Goal: Transaction & Acquisition: Purchase product/service

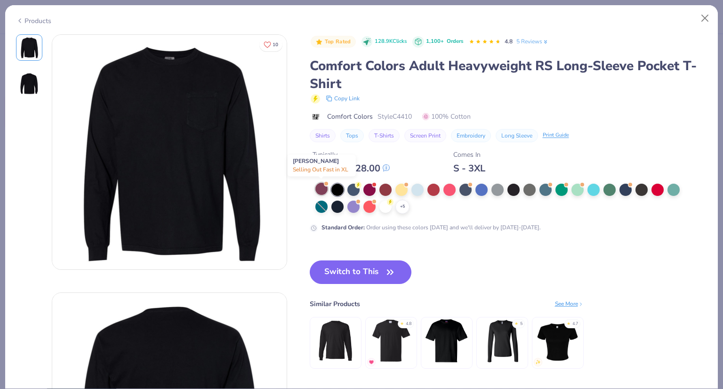
click at [321, 187] on div at bounding box center [321, 189] width 12 height 12
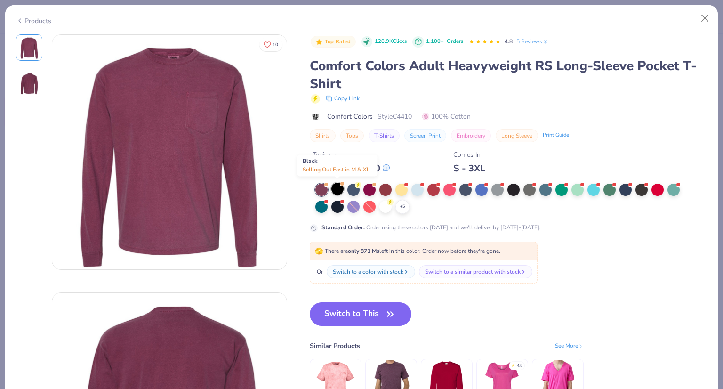
click at [341, 190] on div at bounding box center [337, 189] width 12 height 12
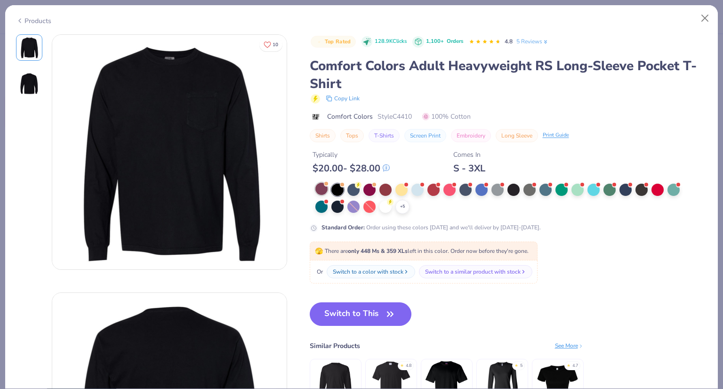
click at [323, 185] on div at bounding box center [321, 189] width 12 height 12
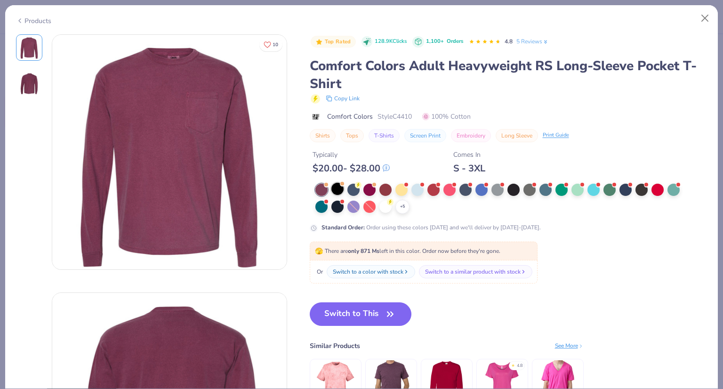
click at [340, 187] on div at bounding box center [337, 189] width 12 height 12
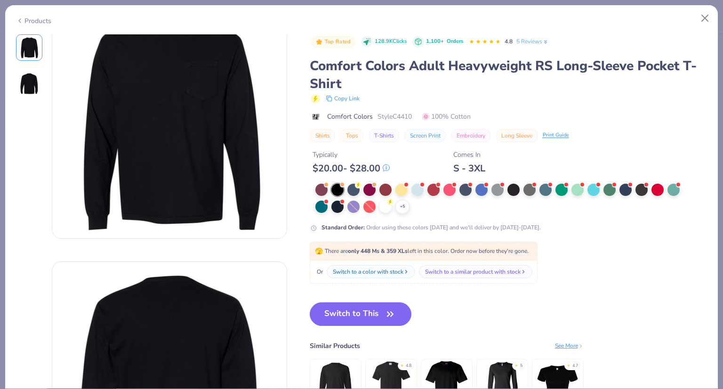
scroll to position [47, 0]
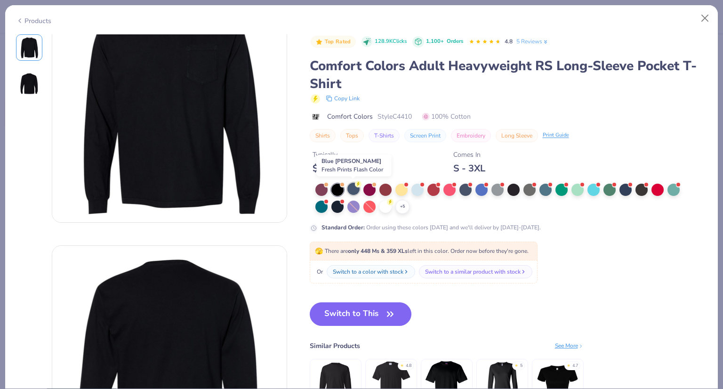
click at [352, 192] on div at bounding box center [353, 189] width 12 height 12
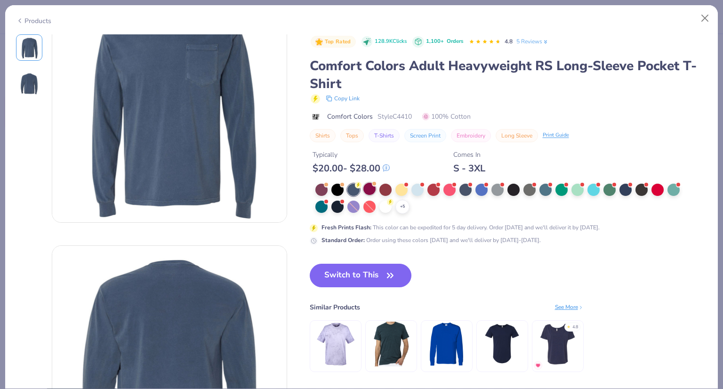
click at [373, 186] on div at bounding box center [369, 189] width 12 height 12
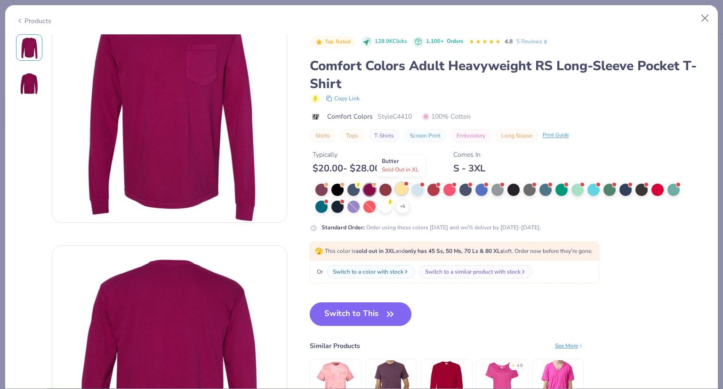
click at [397, 187] on div at bounding box center [401, 189] width 12 height 12
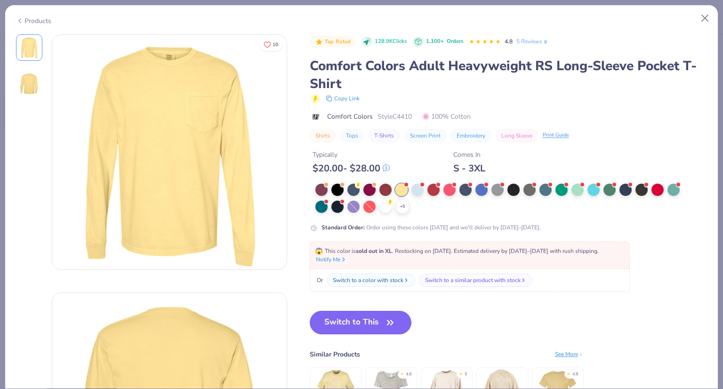
click at [543, 144] on div "Typically $ 20.00 - $ 28.00 Comes In S - 3XL" at bounding box center [509, 158] width 398 height 32
click at [377, 279] on div "Switch to a color with stock" at bounding box center [369, 280] width 71 height 8
click at [386, 282] on div "Switch to a color with stock" at bounding box center [369, 280] width 71 height 8
click at [449, 187] on div at bounding box center [449, 189] width 12 height 12
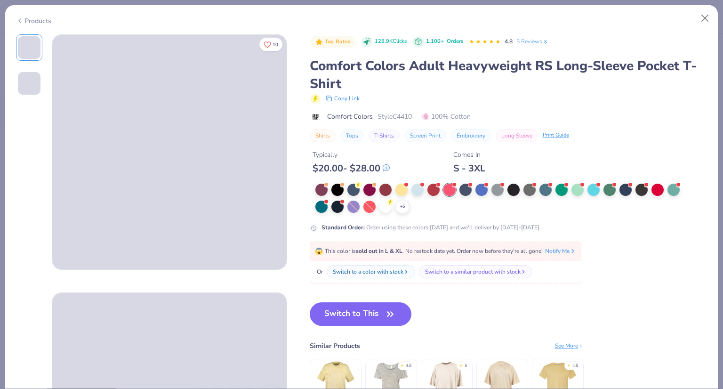
drag, startPoint x: 380, startPoint y: 270, endPoint x: 431, endPoint y: 249, distance: 54.4
click at [380, 270] on div "Switch to a color with stock" at bounding box center [368, 271] width 71 height 8
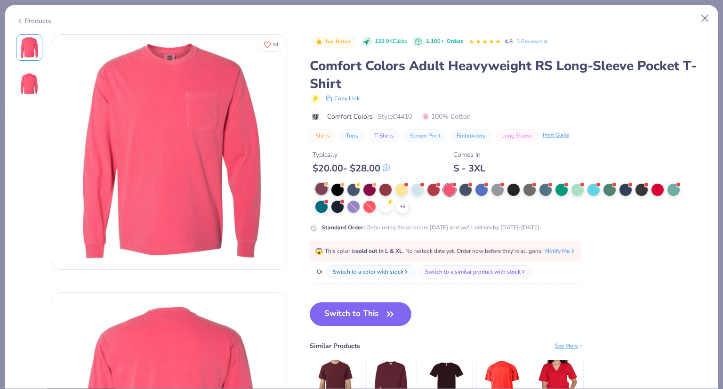
click at [321, 187] on div at bounding box center [321, 189] width 12 height 12
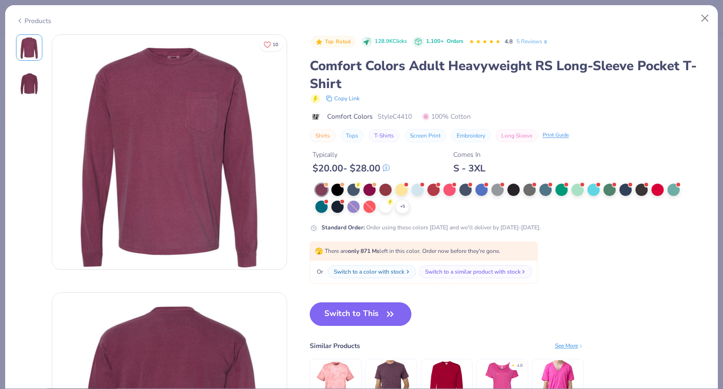
click at [354, 267] on div "Switch to a color with stock" at bounding box center [369, 271] width 71 height 8
click at [453, 190] on div at bounding box center [449, 189] width 12 height 12
